Goal: Information Seeking & Learning: Find specific fact

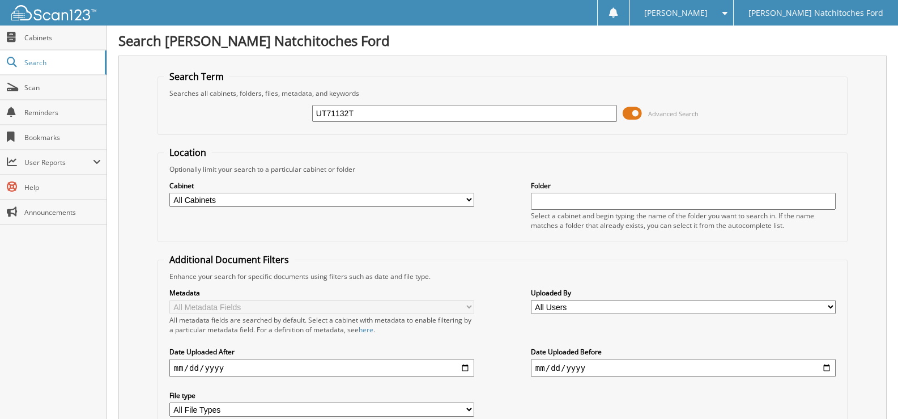
drag, startPoint x: 378, startPoint y: 105, endPoint x: 153, endPoint y: 112, distance: 225.5
click at [153, 112] on div "Search Term Searches all cabinets, folders, files, metadata, and keywords UT711…" at bounding box center [502, 268] width 768 height 424
click at [368, 100] on div "UT71132T Advanced Search" at bounding box center [502, 113] width 677 height 31
click at [359, 111] on input "UT71132T" at bounding box center [464, 113] width 305 height 17
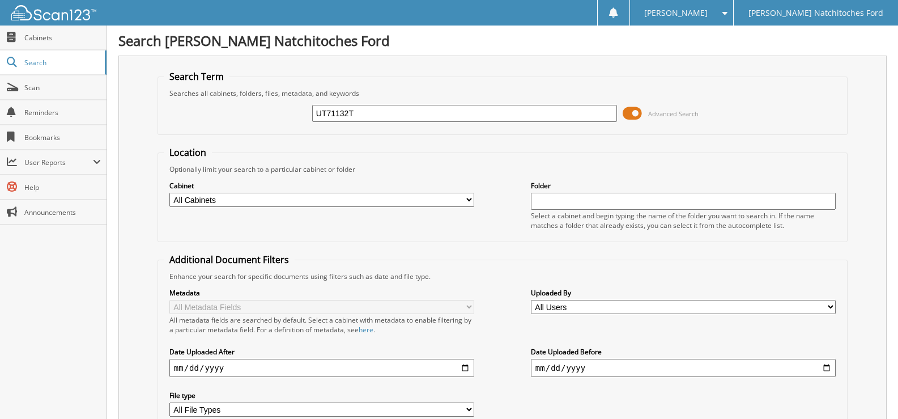
paste input "FT44755"
type input "FT44755"
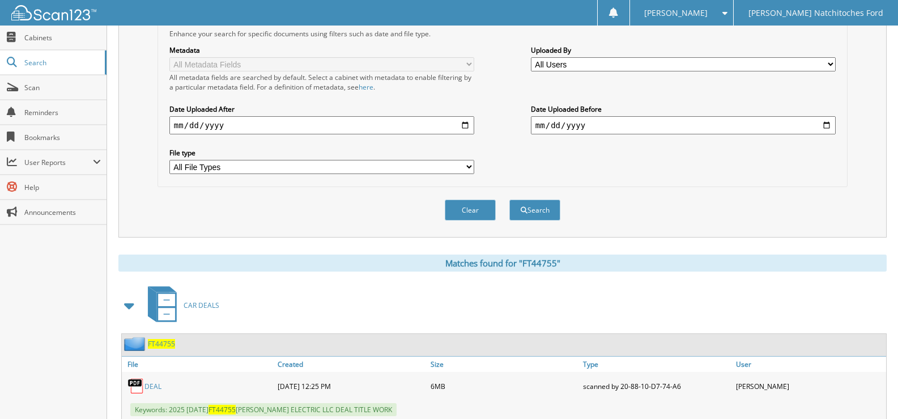
scroll to position [278, 0]
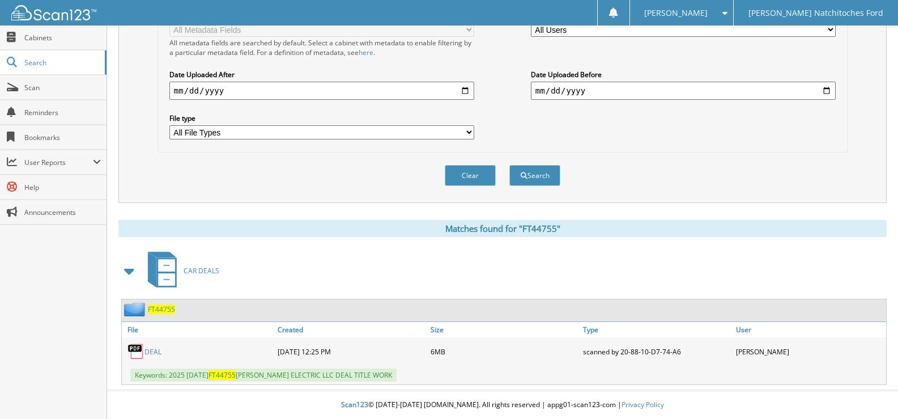
click at [151, 352] on link "DEAL" at bounding box center [152, 352] width 17 height 10
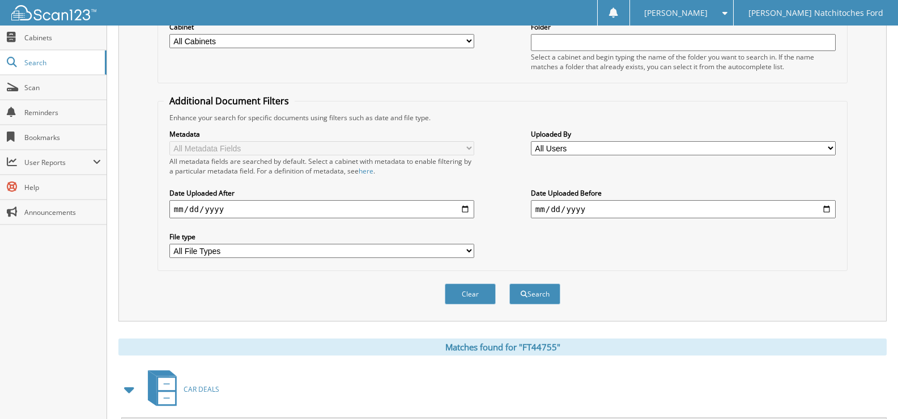
scroll to position [0, 0]
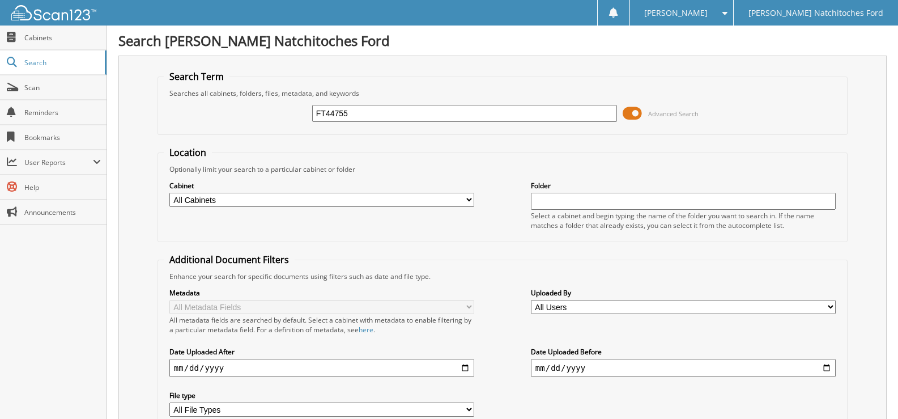
drag, startPoint x: 391, startPoint y: 109, endPoint x: 214, endPoint y: 119, distance: 178.2
click at [214, 119] on div "FT44755 Advanced Search" at bounding box center [502, 113] width 677 height 31
paste input "80549"
type input "FT80549"
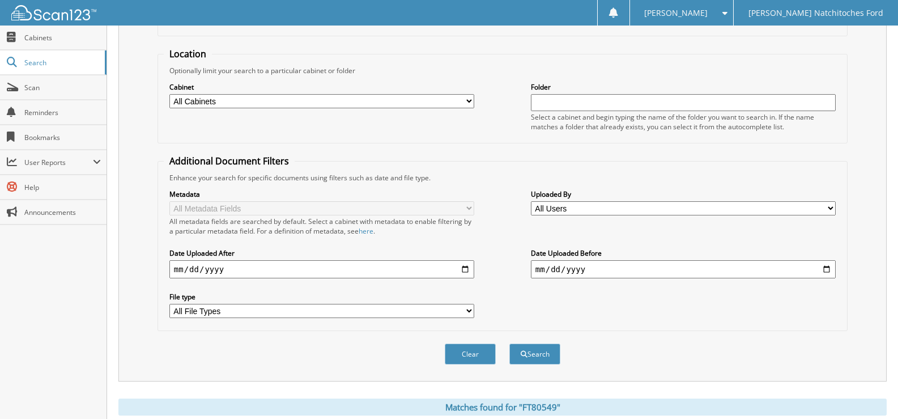
scroll to position [278, 0]
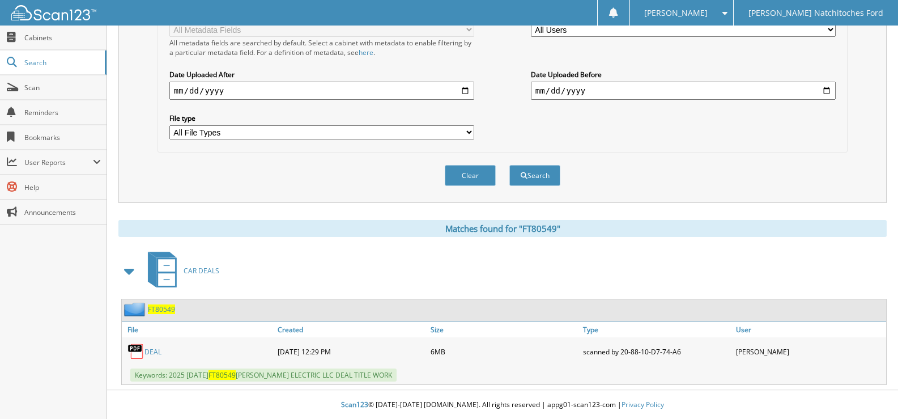
click at [156, 352] on link "DEAL" at bounding box center [152, 352] width 17 height 10
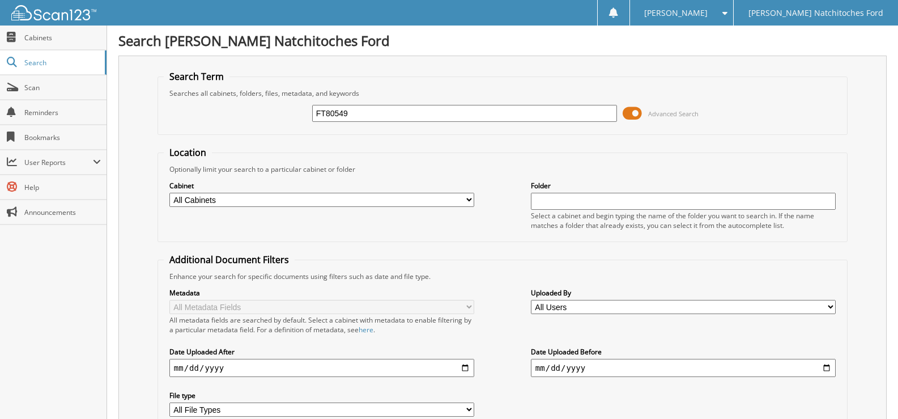
drag, startPoint x: 362, startPoint y: 114, endPoint x: 193, endPoint y: 118, distance: 168.8
click at [193, 118] on div "FT80549 Advanced Search" at bounding box center [502, 113] width 677 height 31
paste input "44755"
type input "FT44755"
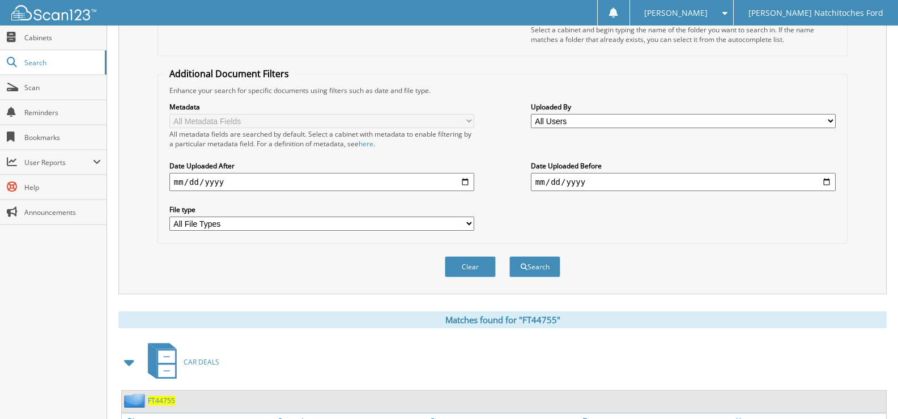
scroll to position [278, 0]
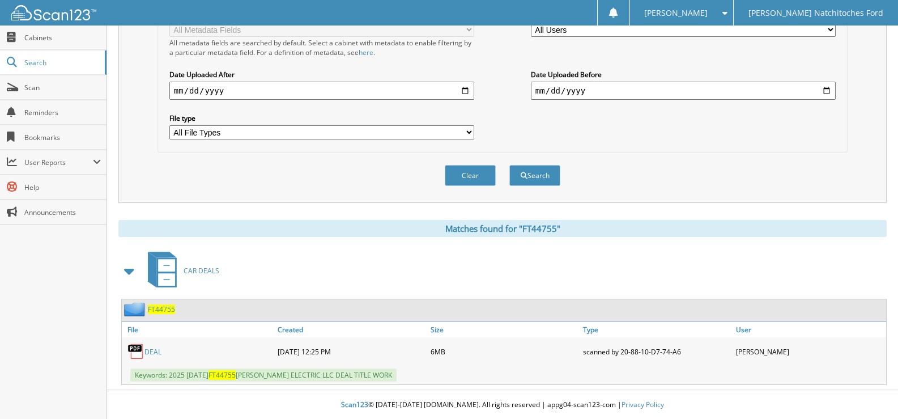
click at [151, 347] on link "DEAL" at bounding box center [152, 352] width 17 height 10
